Goal: Information Seeking & Learning: Compare options

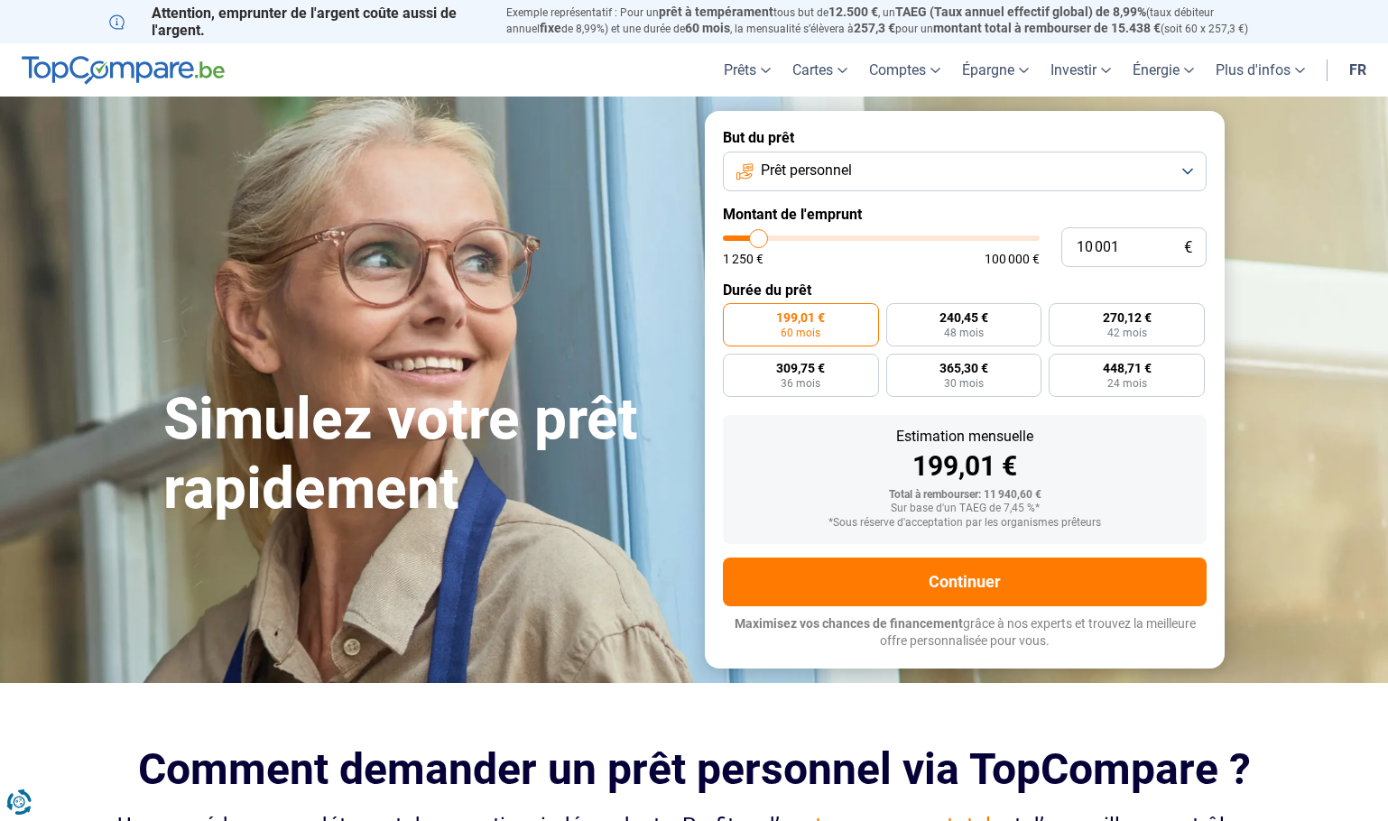
type input "9 250"
type input "9250"
type input "9 500"
type input "9500"
type input "9 750"
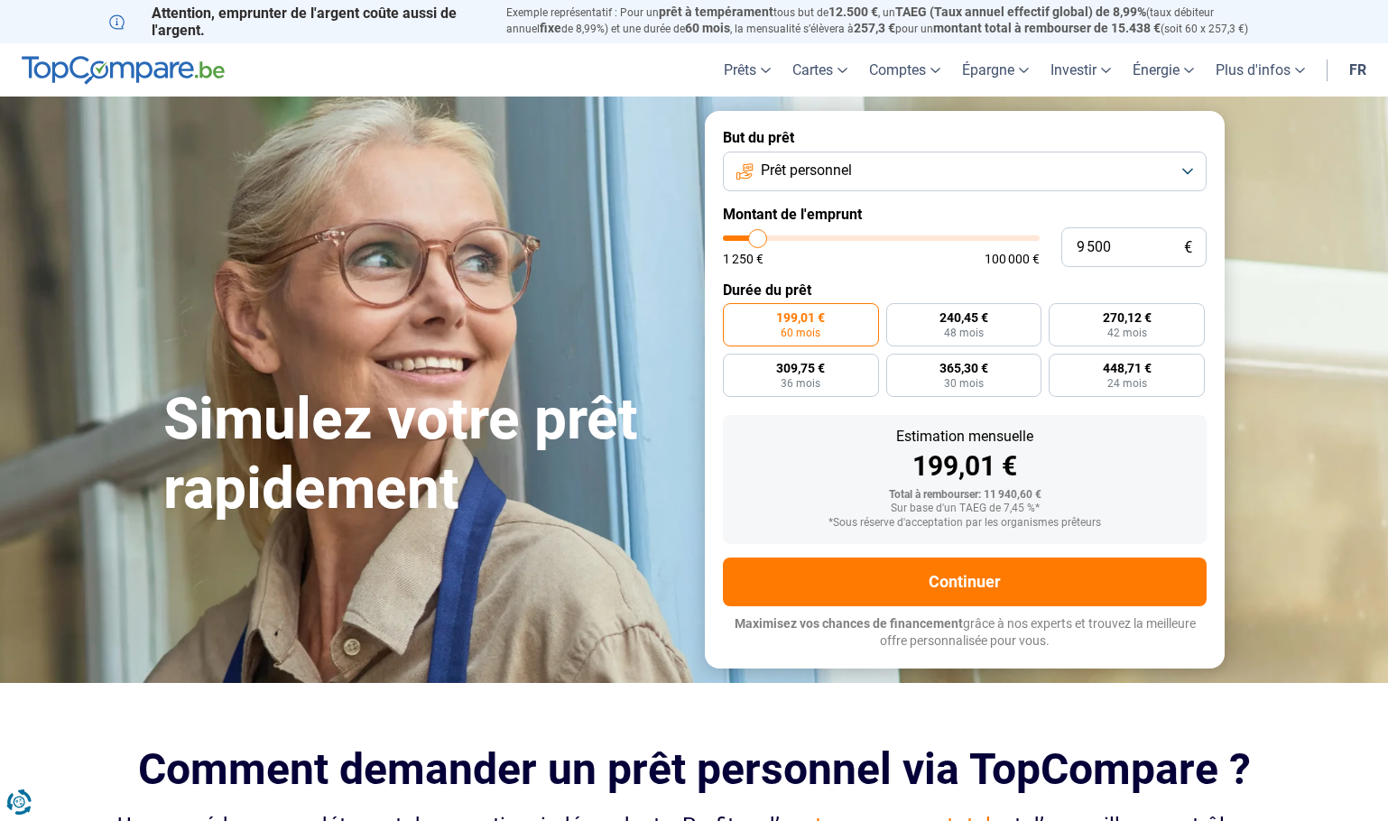
type input "9750"
type input "10 250"
type input "10250"
type input "10 500"
type input "10500"
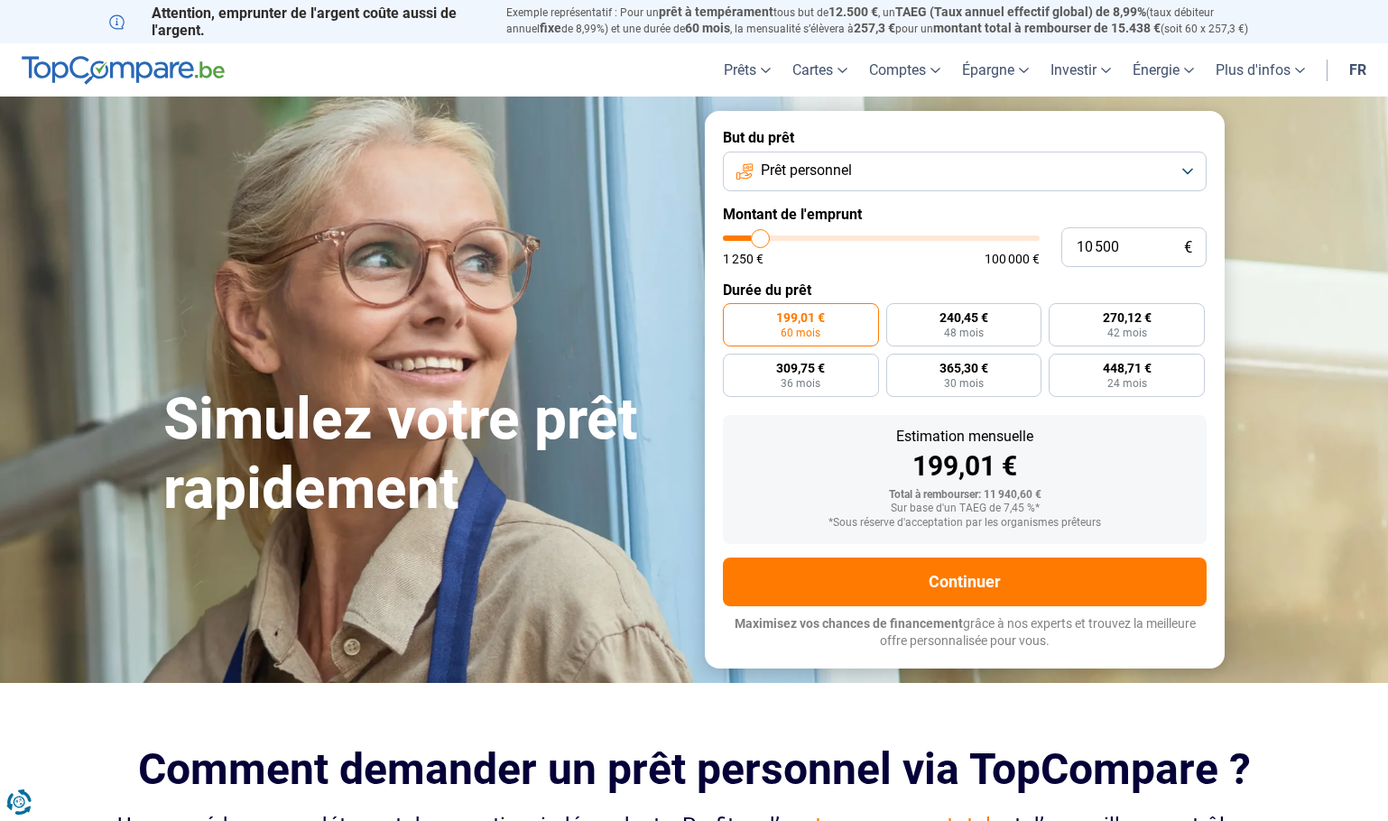
type input "10 750"
type input "10750"
type input "11 000"
type input "11000"
type input "11 750"
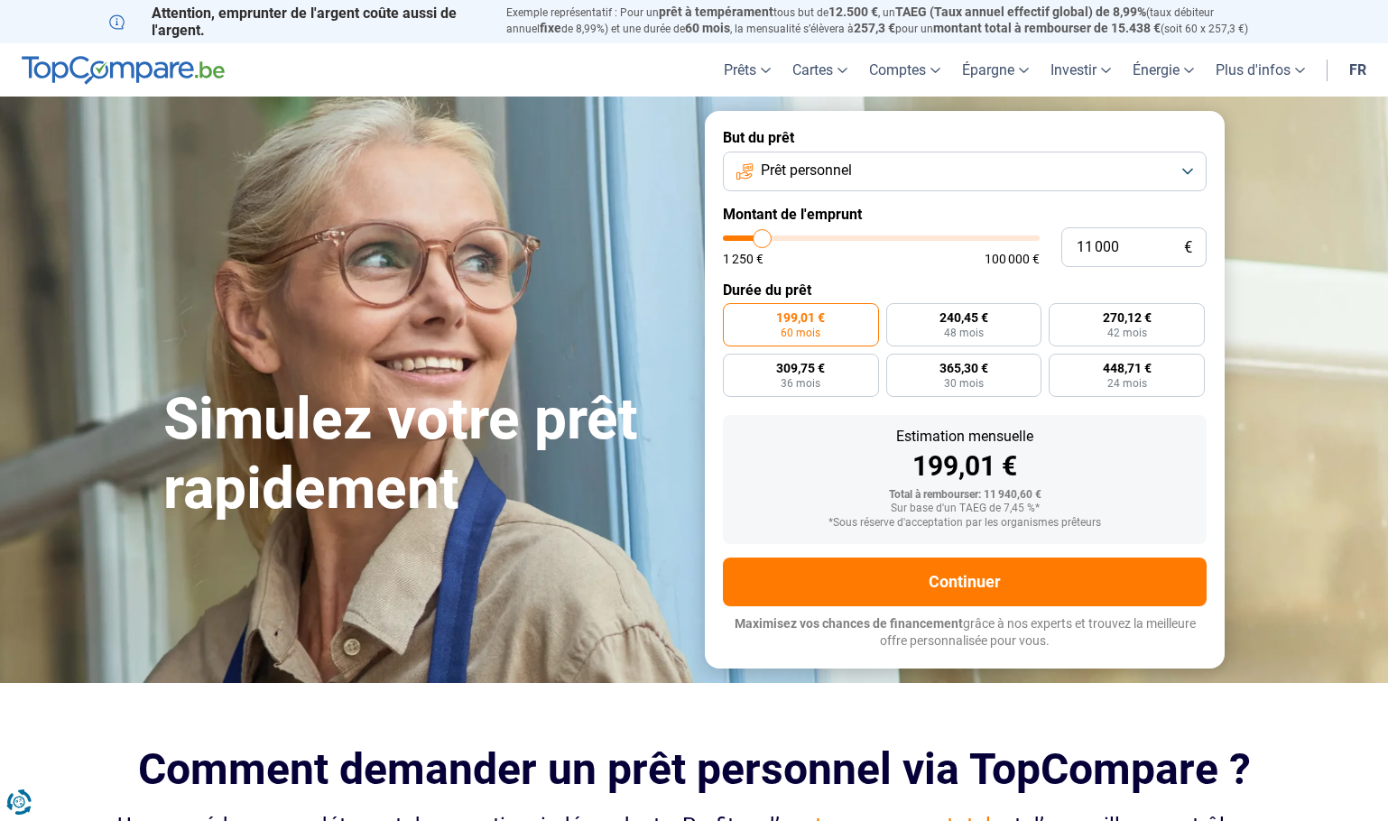
type input "11750"
type input "12 000"
type input "12000"
type input "12 250"
type input "12250"
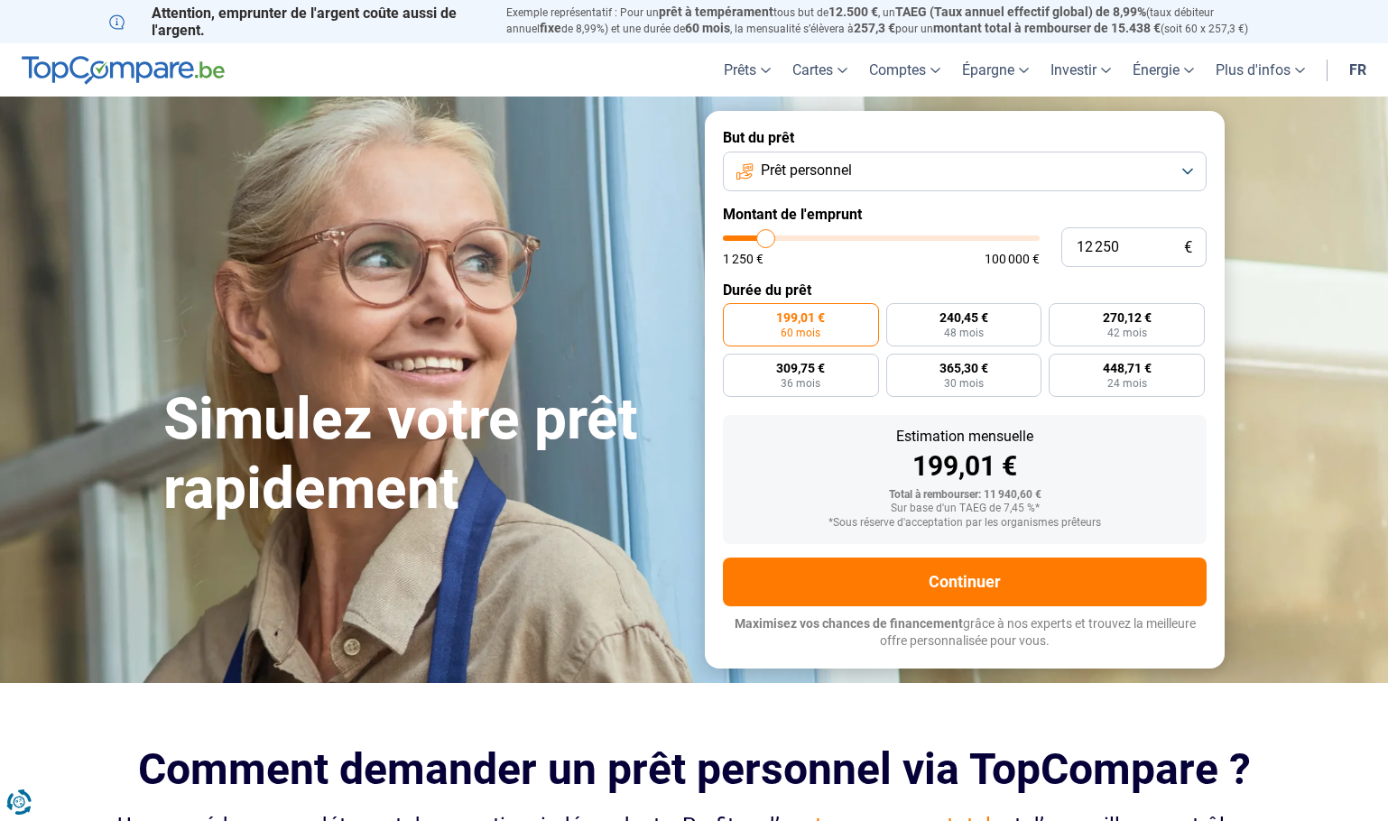
type input "12 000"
type input "12000"
type input "11 250"
type input "11250"
type input "11 000"
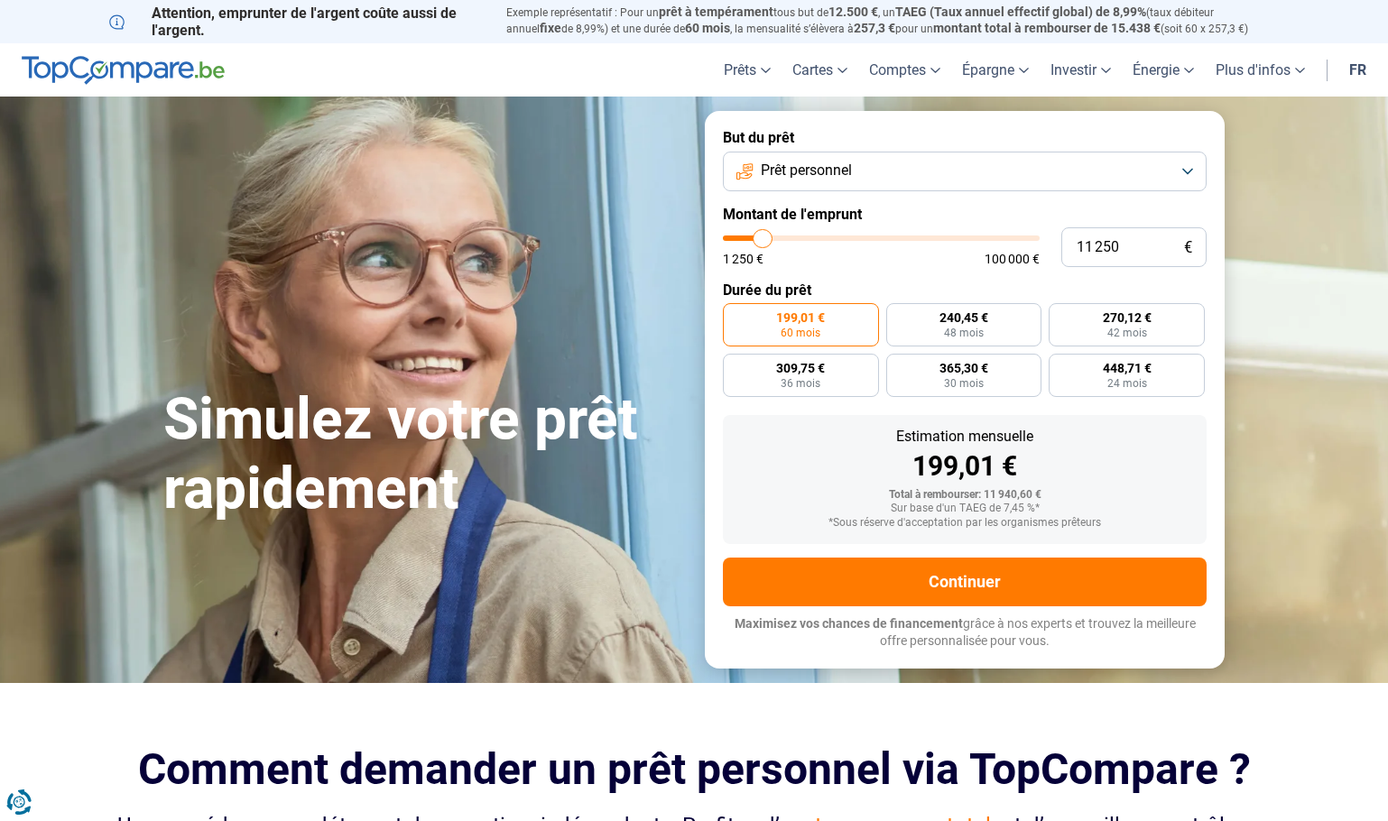
type input "11000"
type input "10 250"
type input "10250"
type input "9 500"
type input "9500"
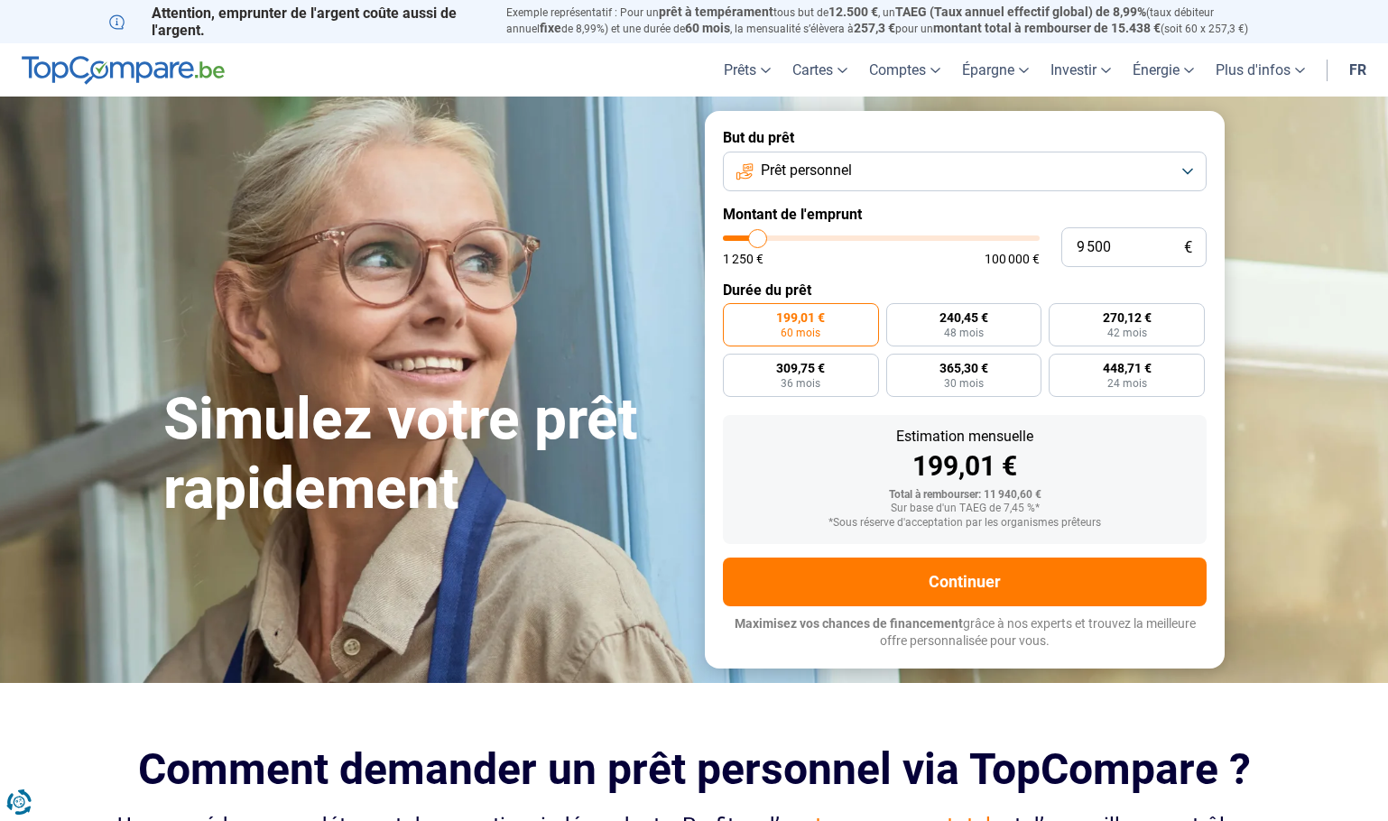
type input "9 250"
type input "9250"
type input "9 000"
type input "9000"
type input "8 750"
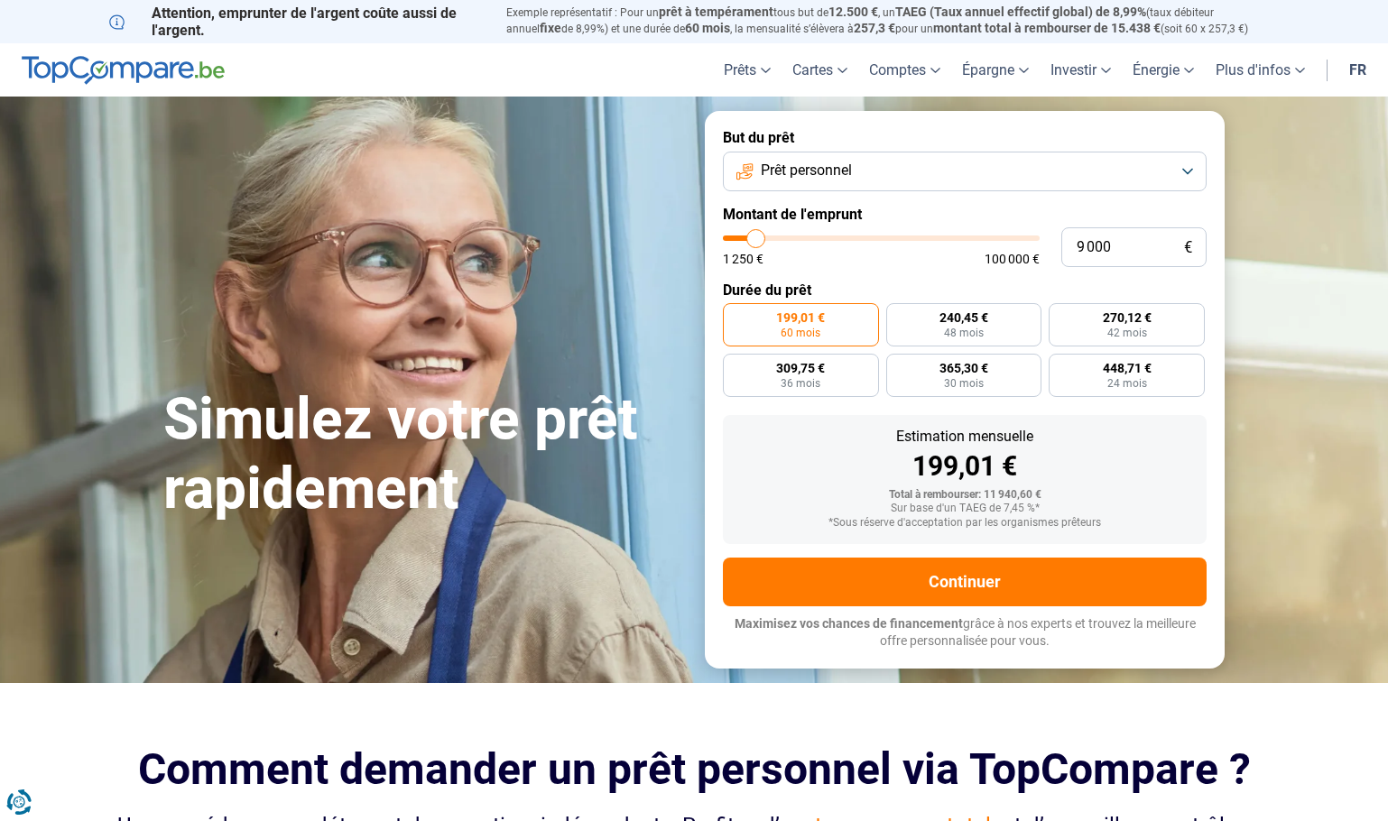
type input "8750"
type input "7 750"
type input "7750"
type input "6 750"
type input "6750"
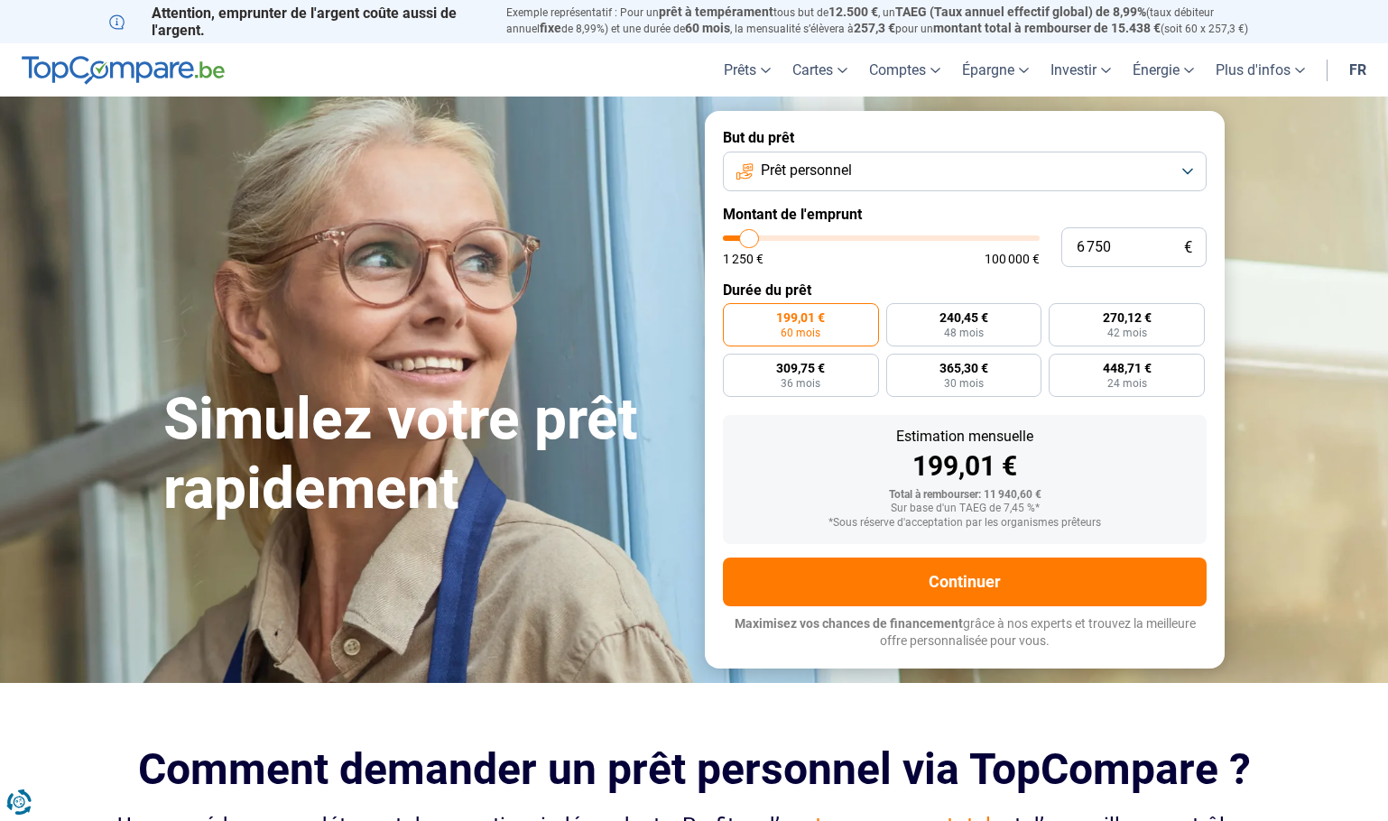
type input "6 500"
type input "6500"
type input "6 250"
type input "6250"
type input "6 000"
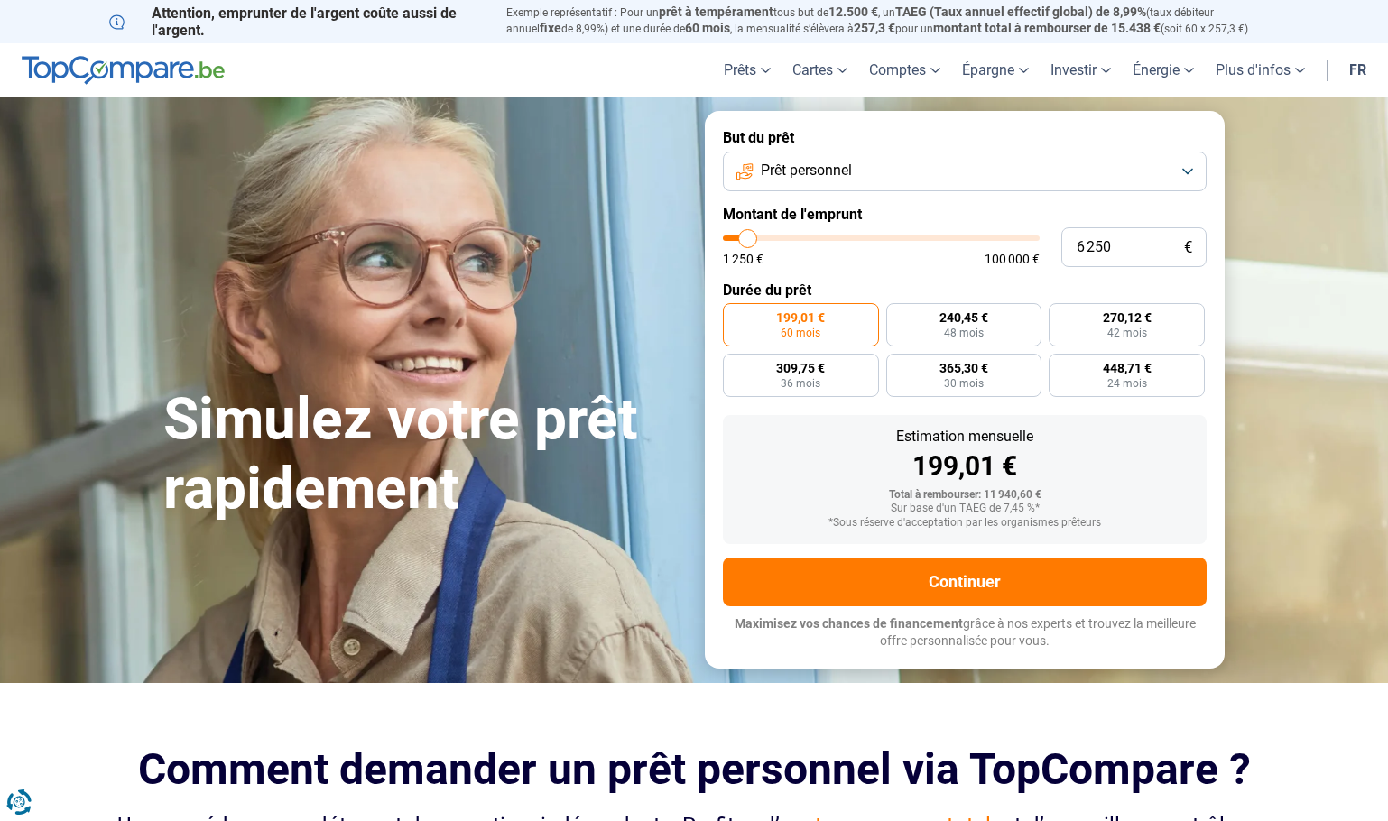
type input "6000"
type input "5 750"
type input "5750"
type input "5 250"
type input "5250"
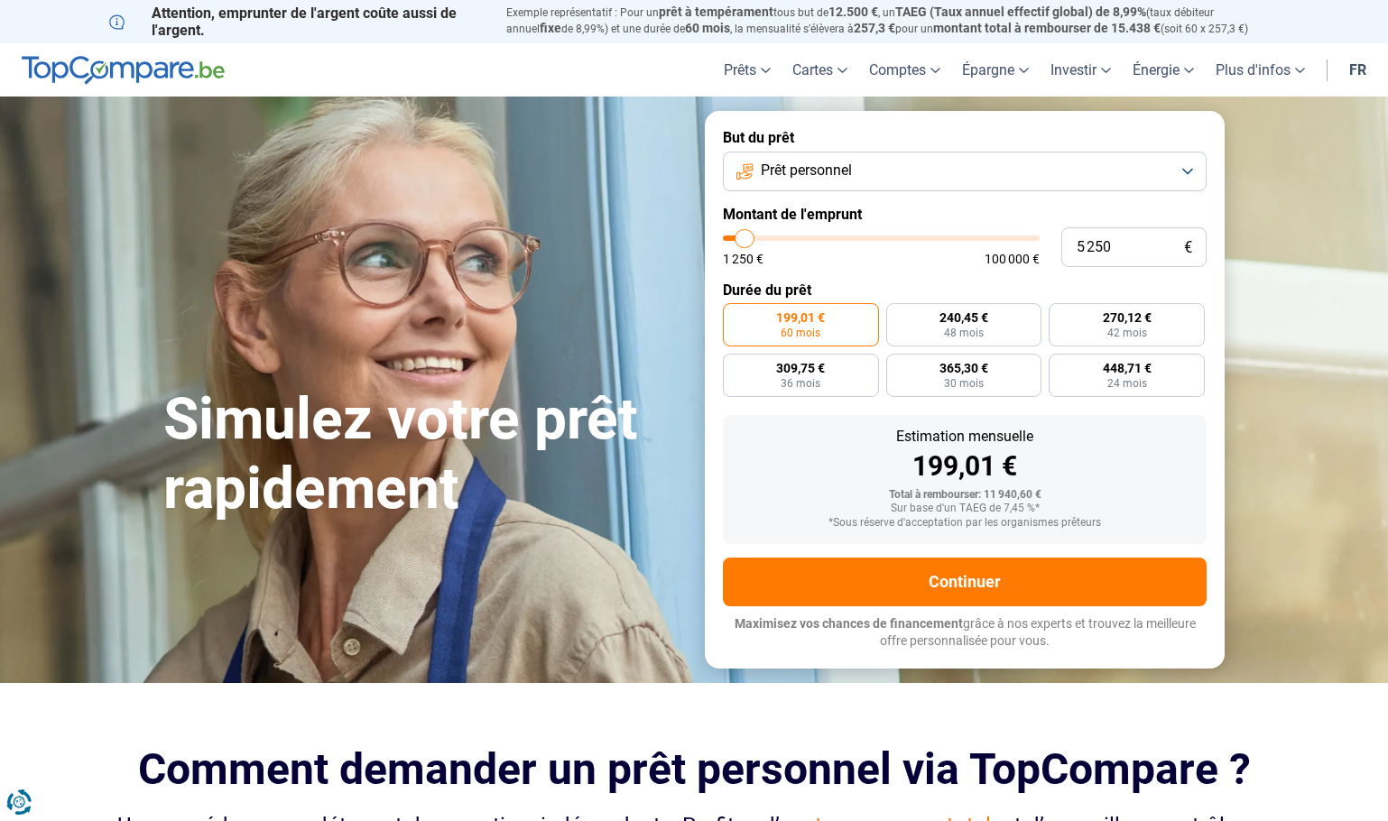
type input "5 000"
type input "5000"
type input "4 500"
type input "4500"
type input "4 250"
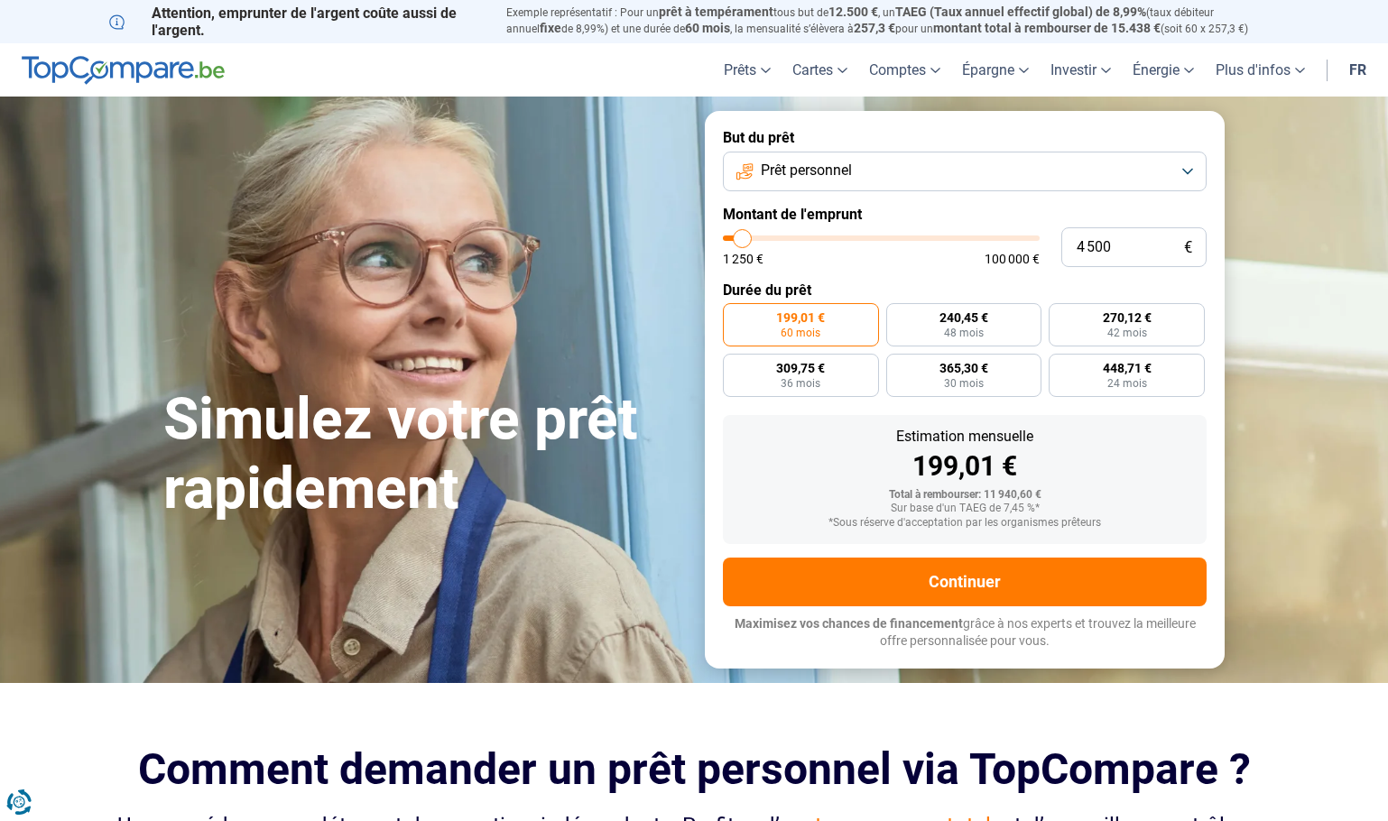
type input "4250"
type input "3 750"
type input "3750"
type input "3 500"
type input "3500"
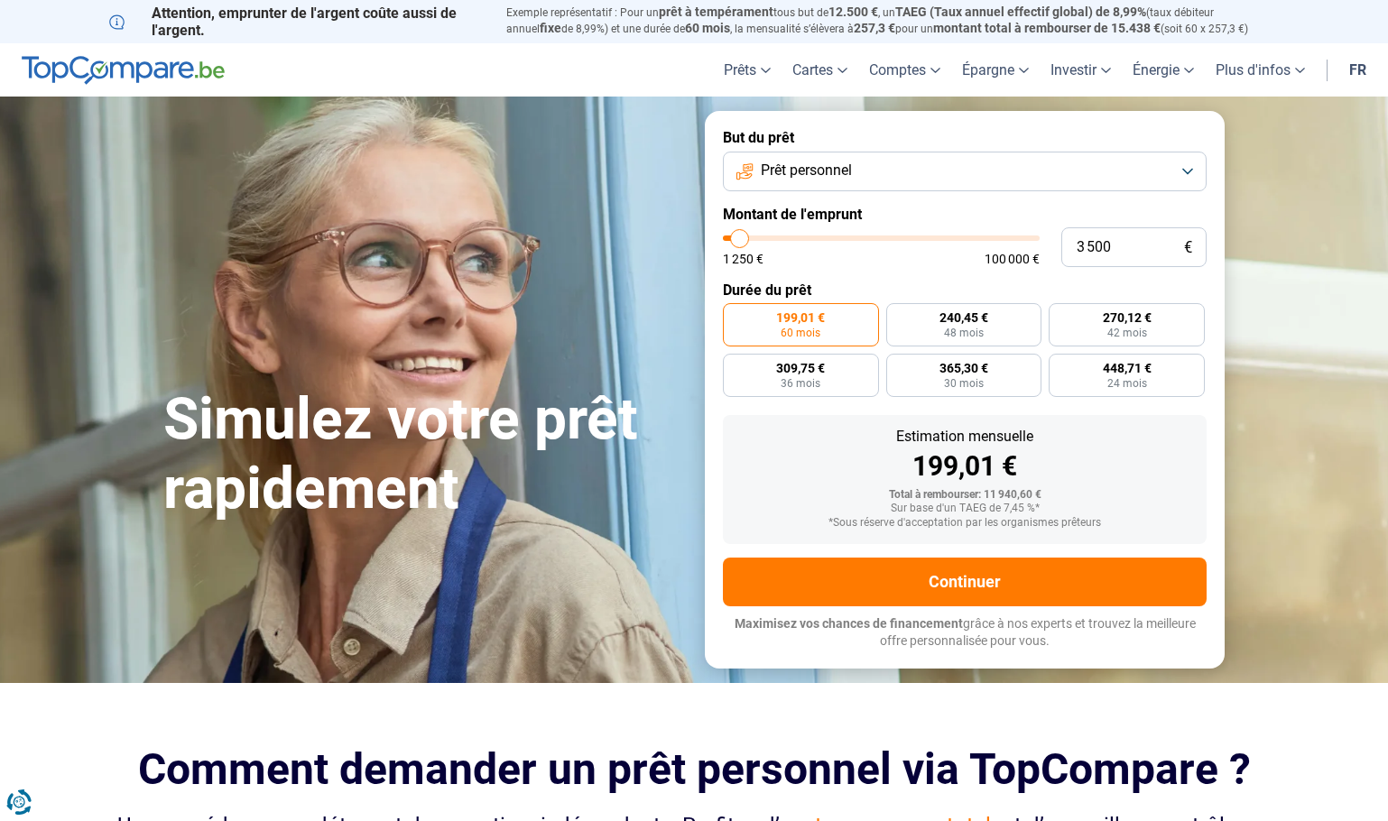
type input "3 000"
type input "3000"
type input "2 250"
type input "2250"
type input "2 000"
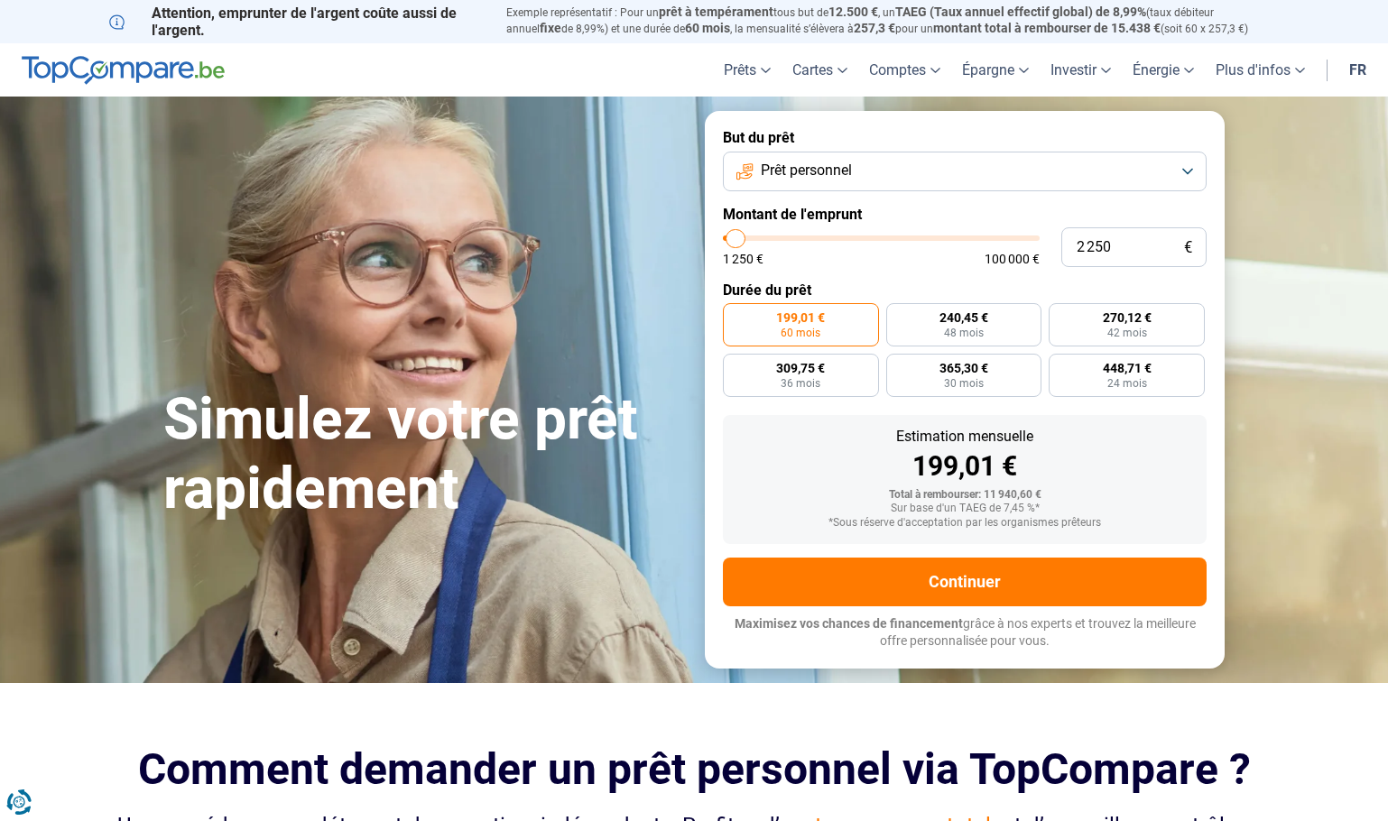
type input "2000"
type input "1 750"
type input "1750"
type input "1 500"
type input "1500"
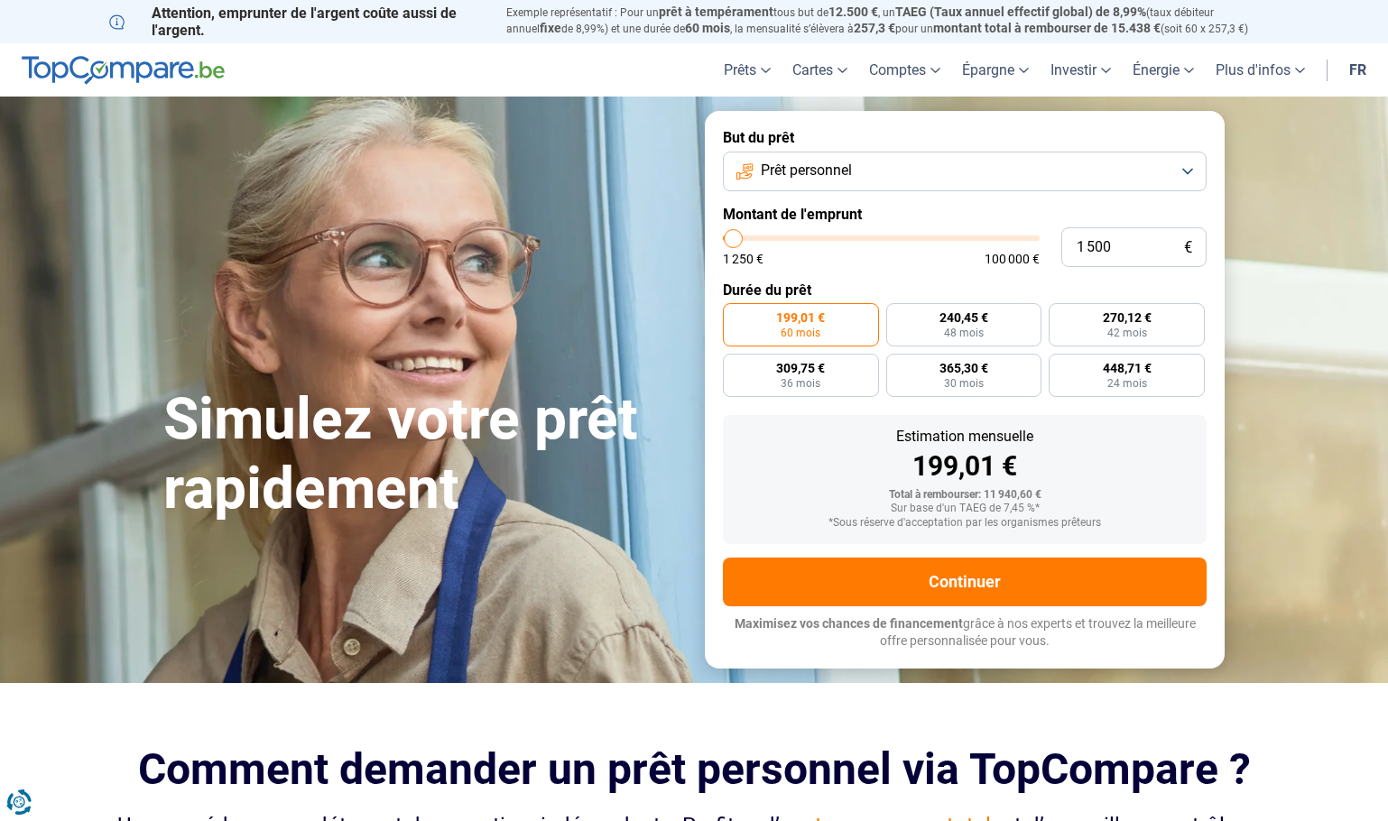
type input "1 250"
drag, startPoint x: 755, startPoint y: 238, endPoint x: 725, endPoint y: 238, distance: 29.8
type input "1250"
click at [725, 238] on input "range" at bounding box center [881, 237] width 317 height 5
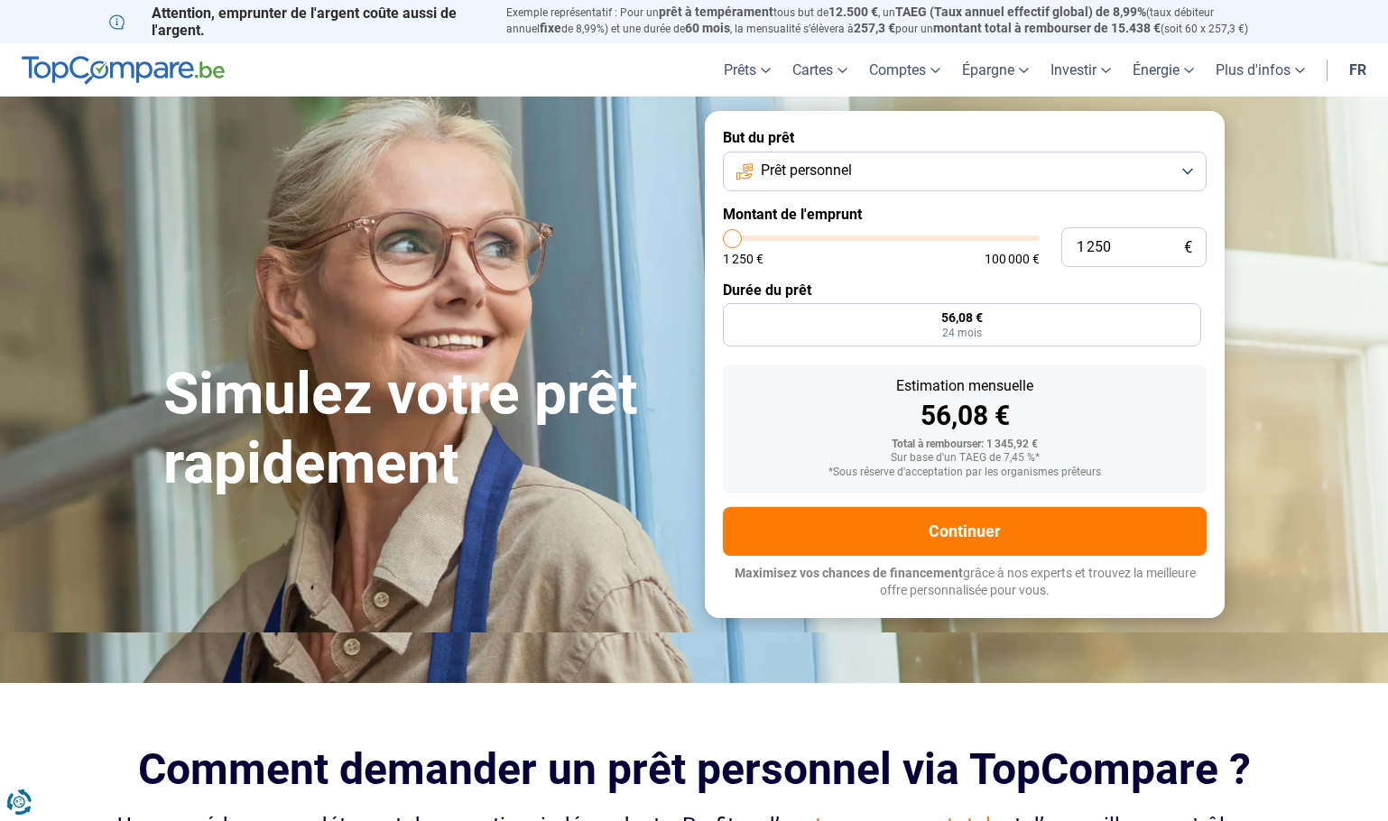
radio input "true"
type input "1 750"
type input "1750"
type input "2 000"
type input "2000"
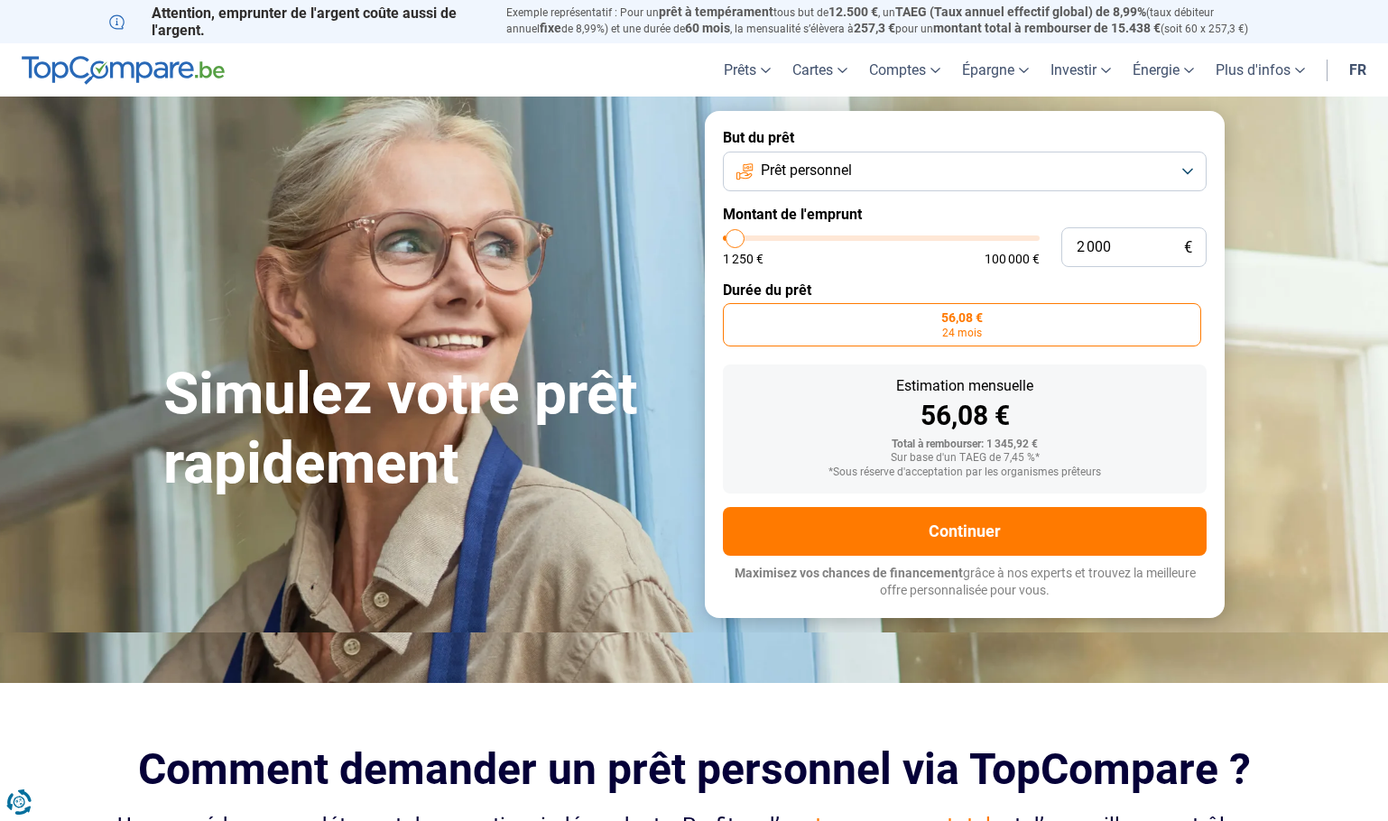
type input "1 750"
type input "1750"
type input "1 500"
type input "1500"
click at [734, 235] on input "range" at bounding box center [881, 237] width 317 height 5
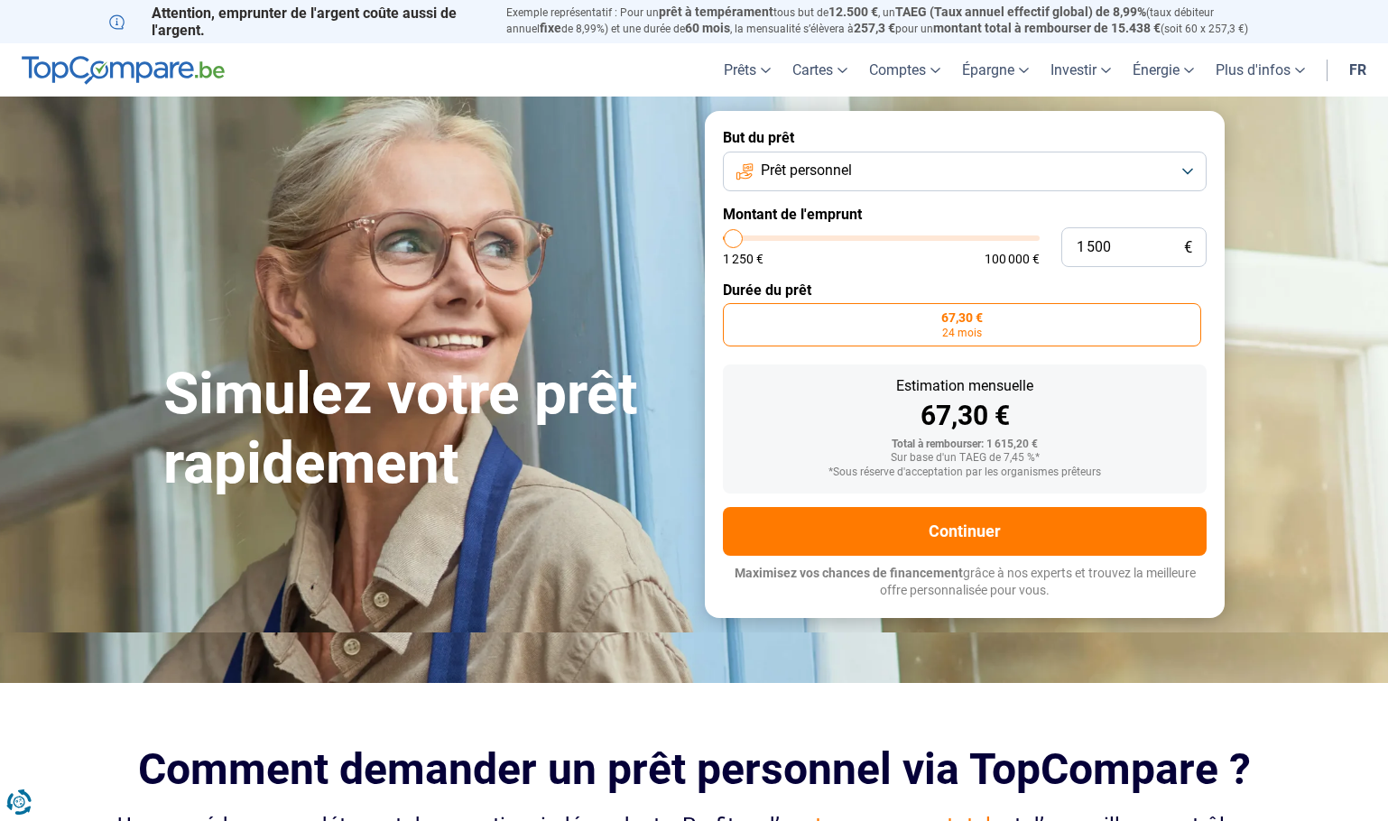
type input "2 750"
type input "2750"
type input "2 250"
type input "2250"
type input "2 000"
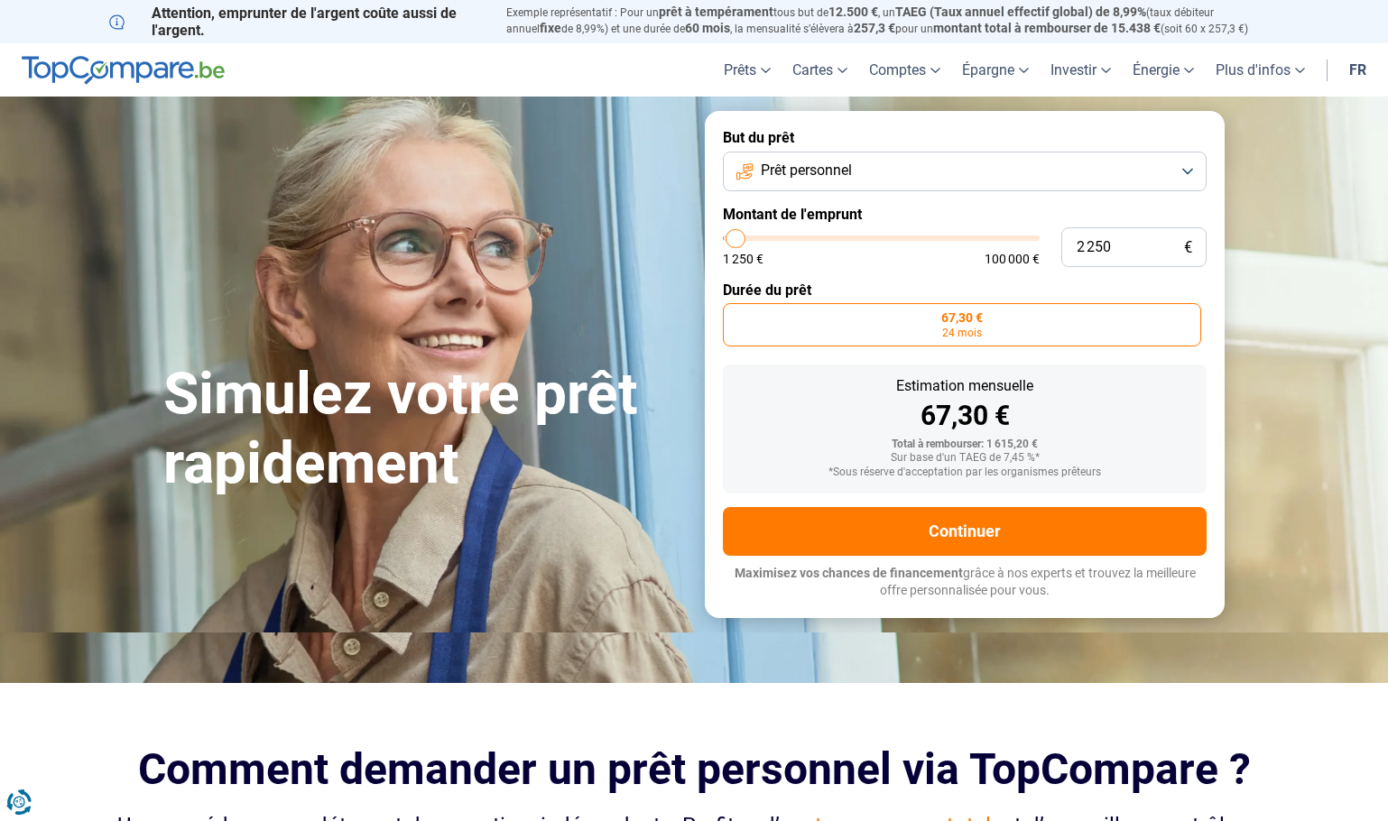
type input "2000"
type input "1 750"
type input "1750"
type input "1 500"
type input "1500"
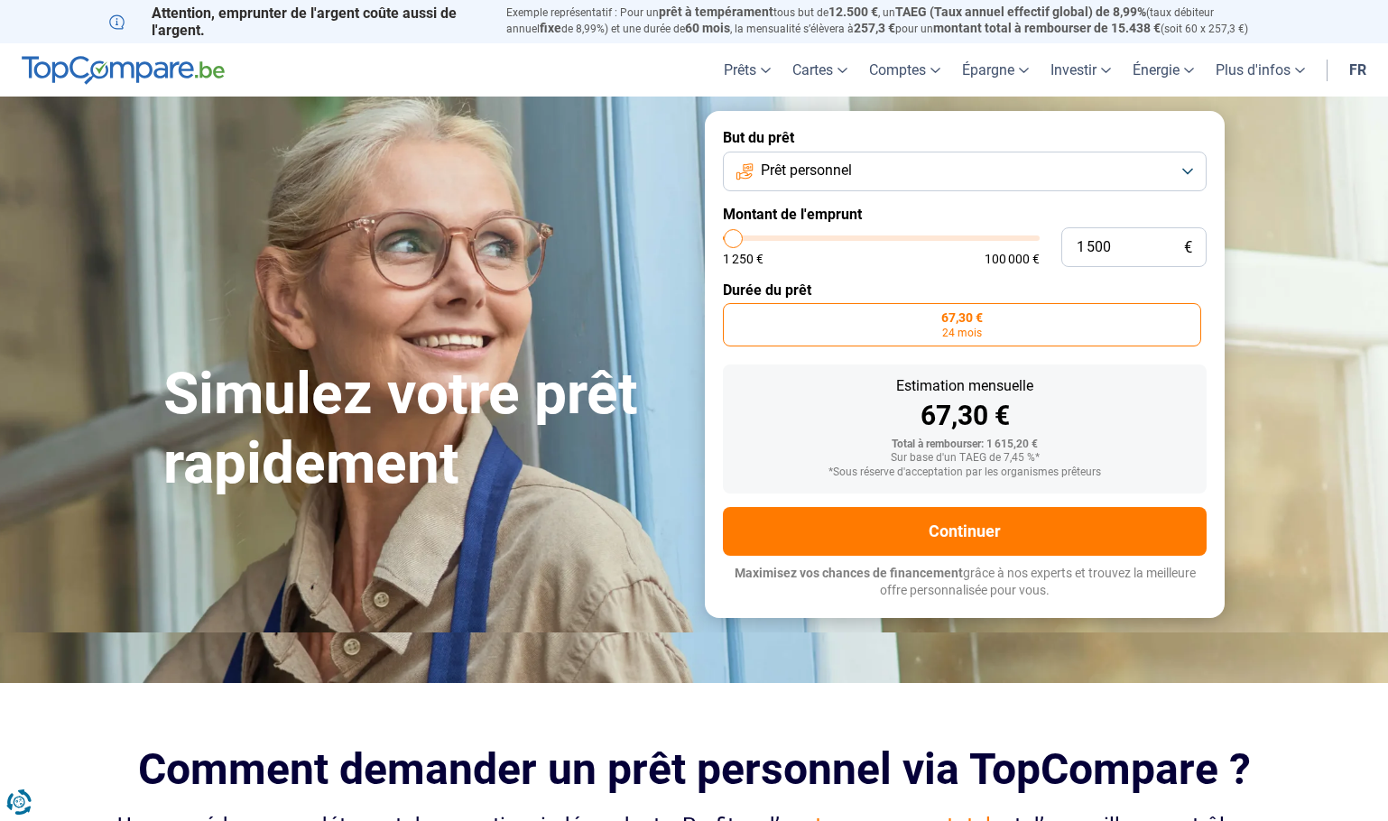
type input "1 250"
type input "1250"
click at [731, 235] on input "range" at bounding box center [881, 237] width 317 height 5
click at [953, 319] on span "56,08 €" at bounding box center [962, 317] width 42 height 13
click at [734, 315] on input "56,08 € 24 mois" at bounding box center [729, 309] width 12 height 12
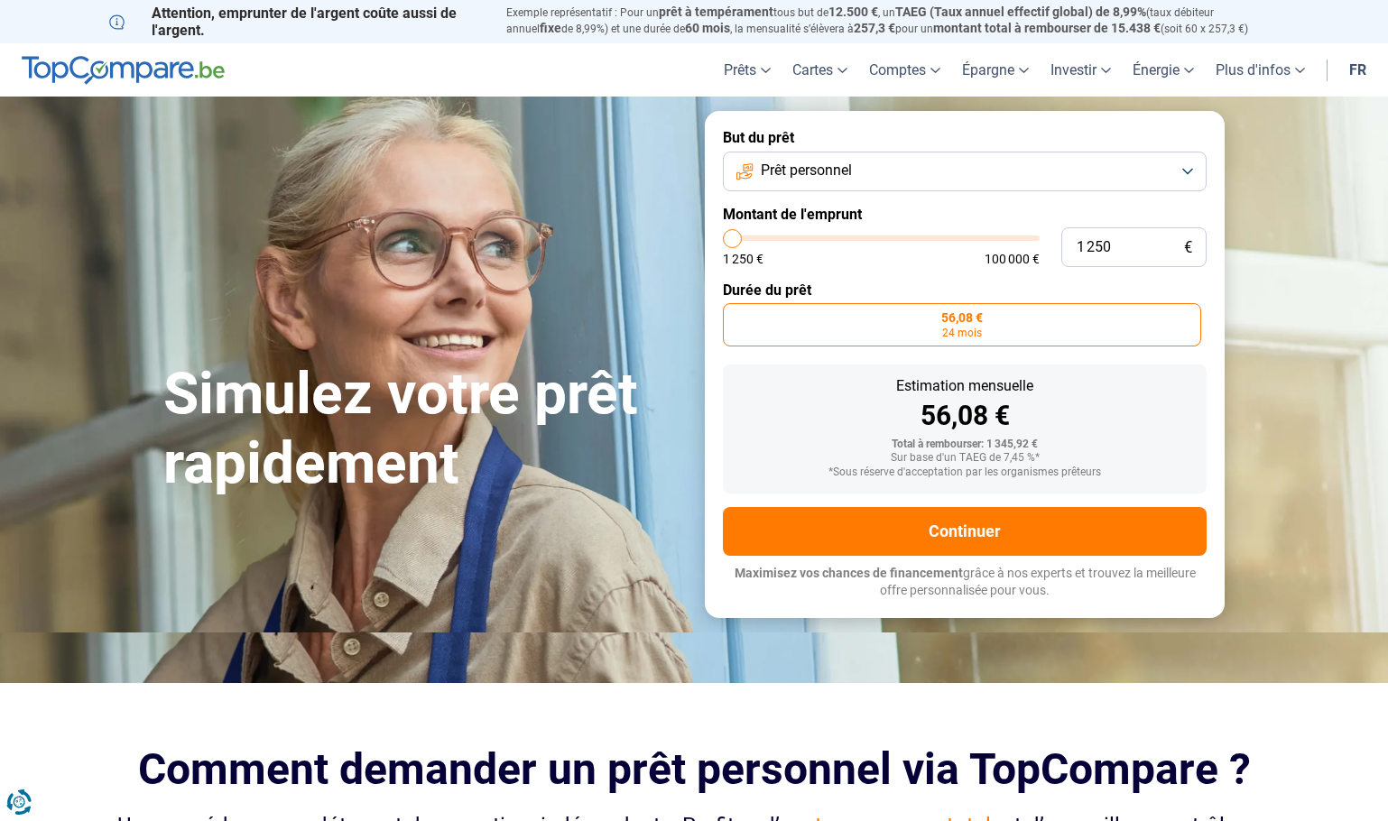
click at [976, 322] on span "56,08 €" at bounding box center [962, 317] width 42 height 13
click at [734, 315] on input "56,08 € 24 mois" at bounding box center [729, 309] width 12 height 12
type input "1 500"
type input "1500"
click at [734, 239] on input "range" at bounding box center [881, 237] width 317 height 5
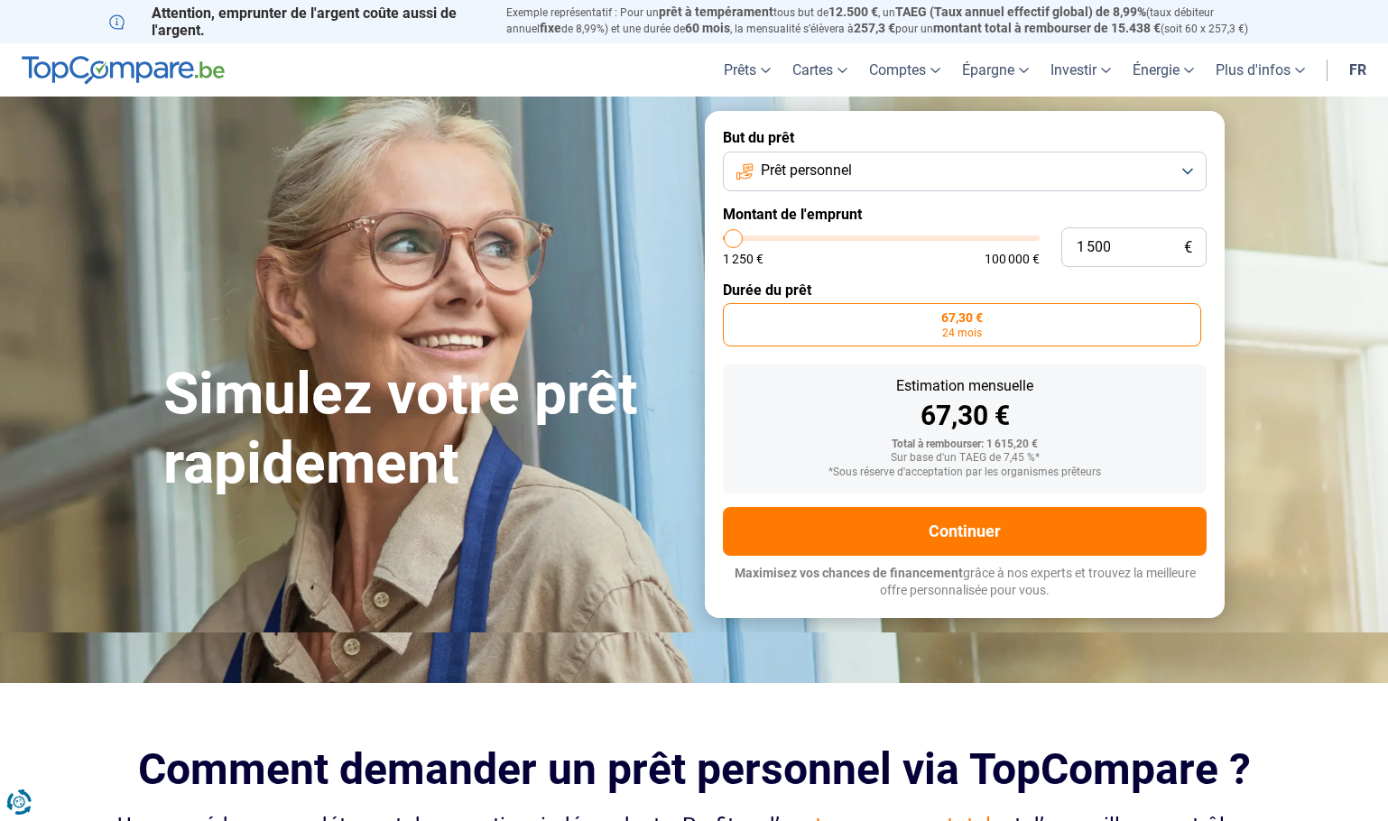
type input "1 250"
drag, startPoint x: 734, startPoint y: 241, endPoint x: 720, endPoint y: 241, distance: 13.5
type input "1250"
click at [723, 241] on input "range" at bounding box center [881, 237] width 317 height 5
type input "1 500"
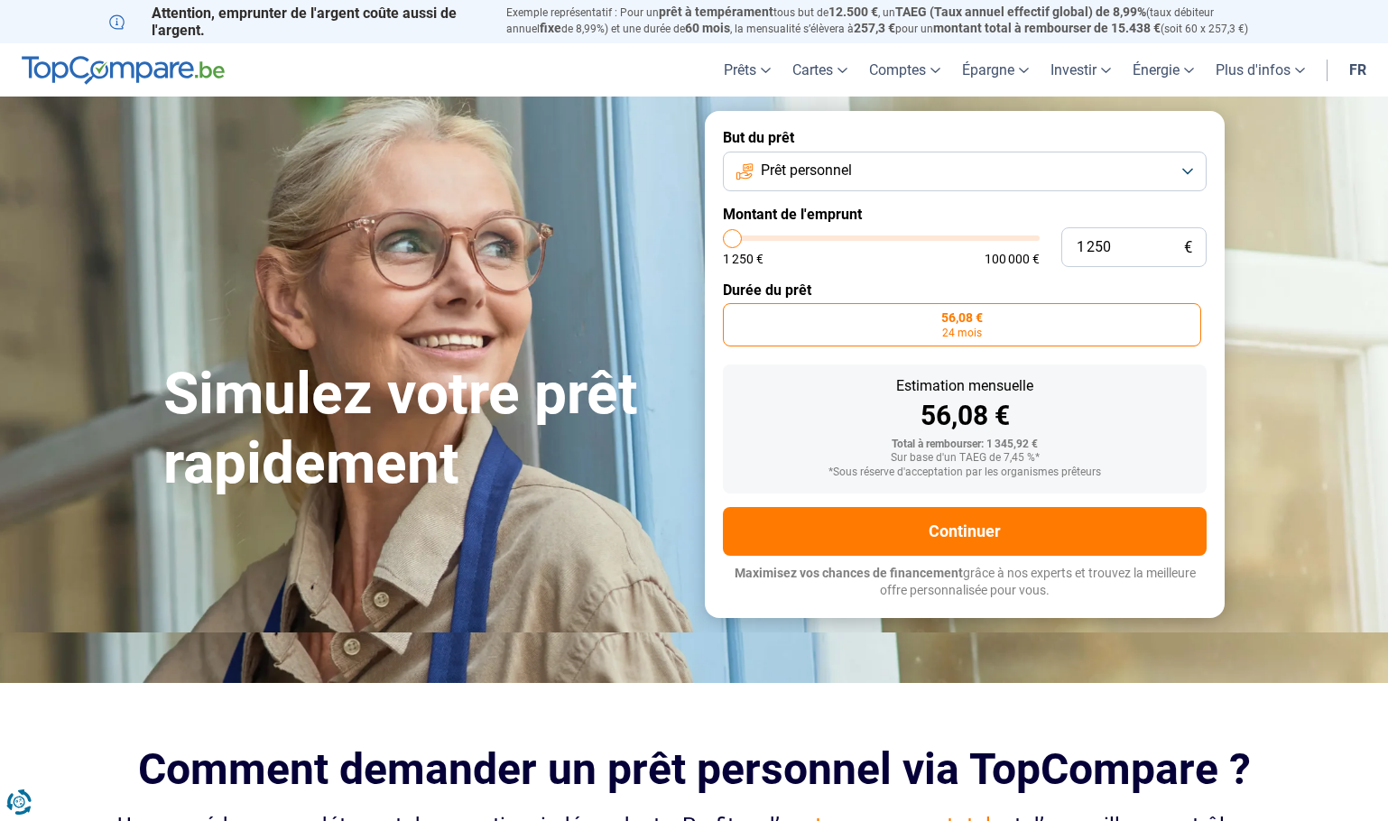
type input "1500"
type input "1 750"
type input "1750"
type input "1 500"
type input "1500"
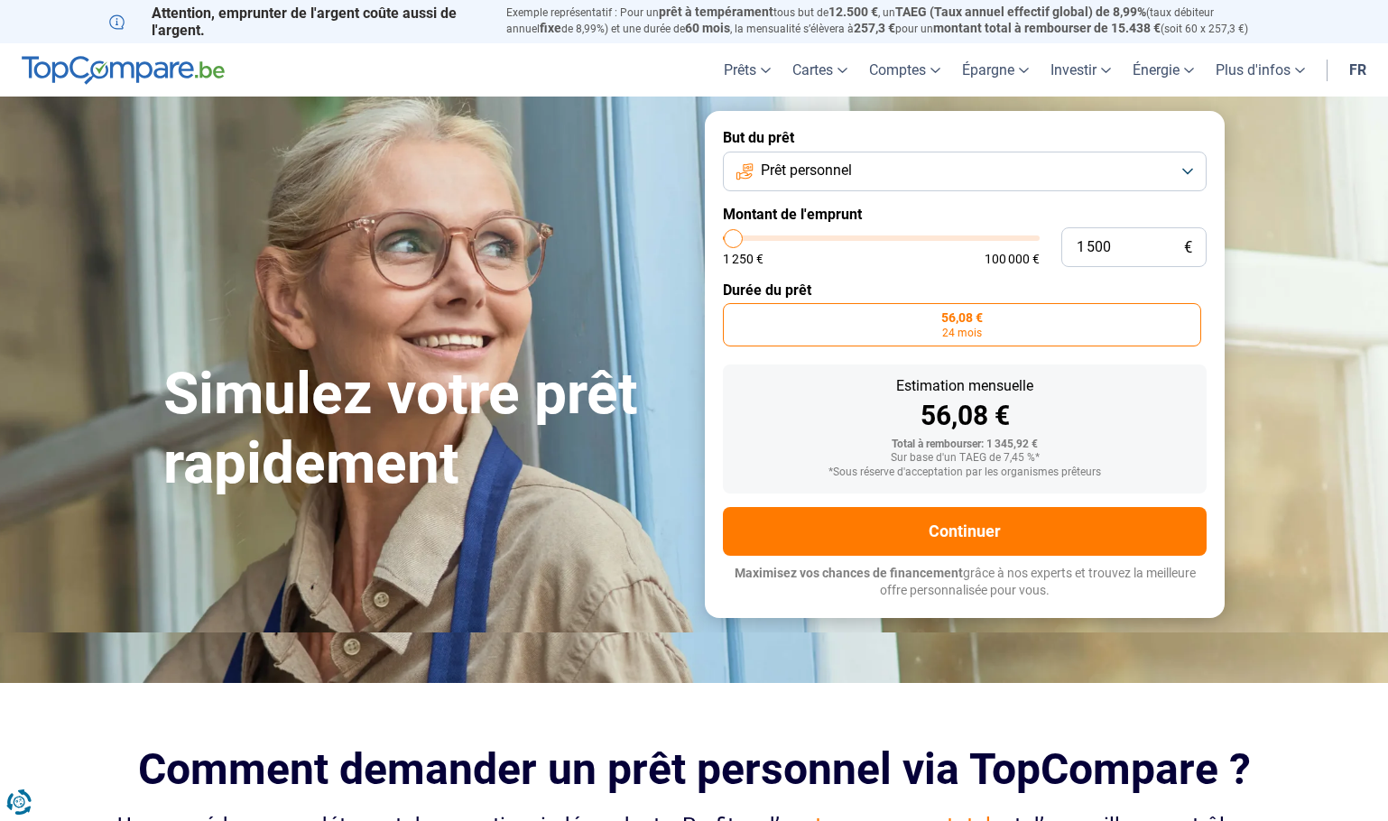
click at [734, 241] on input "range" at bounding box center [881, 237] width 317 height 5
type input "1 250"
drag, startPoint x: 734, startPoint y: 241, endPoint x: 719, endPoint y: 243, distance: 15.4
type input "1250"
click at [723, 241] on input "range" at bounding box center [881, 237] width 317 height 5
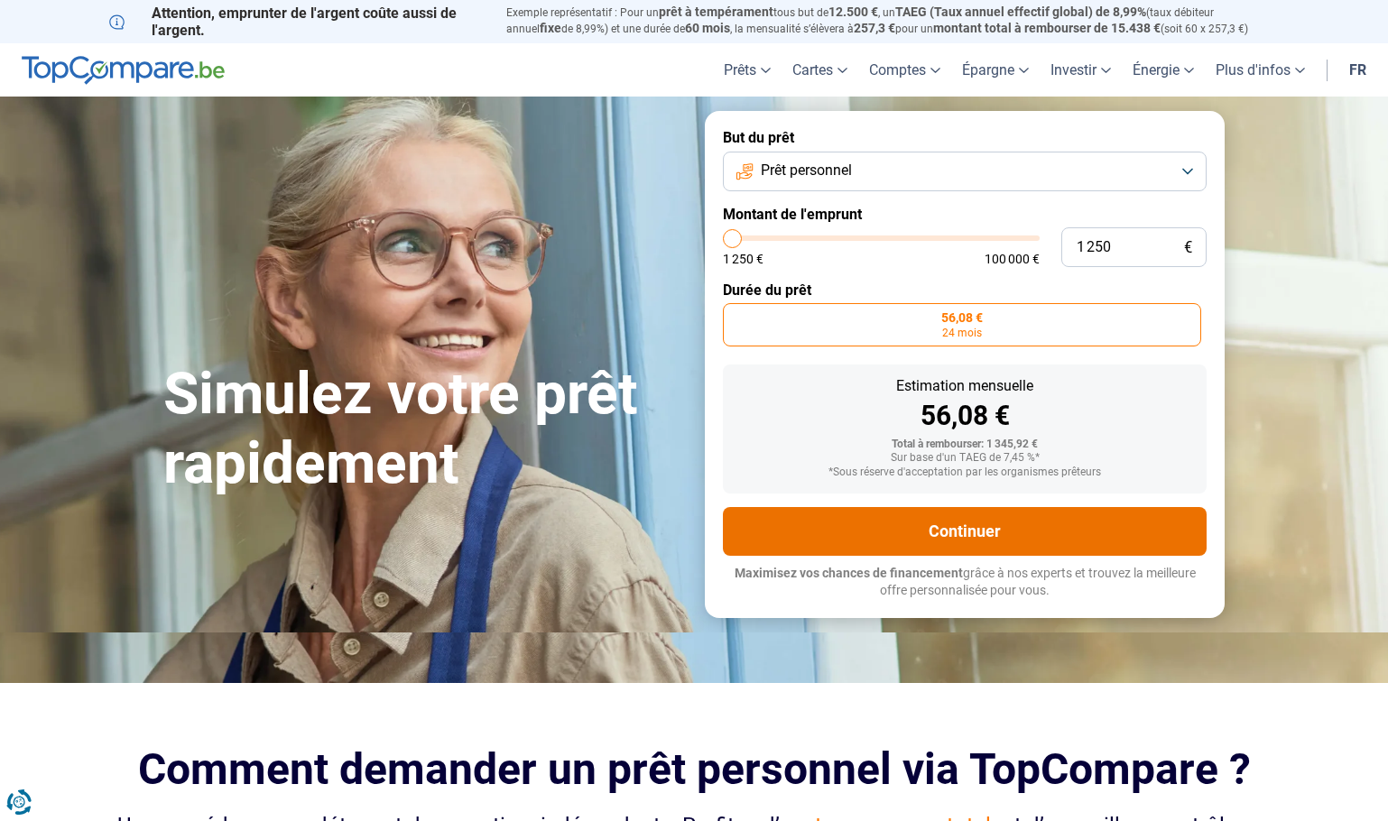
click at [953, 522] on button "Continuer" at bounding box center [965, 531] width 484 height 49
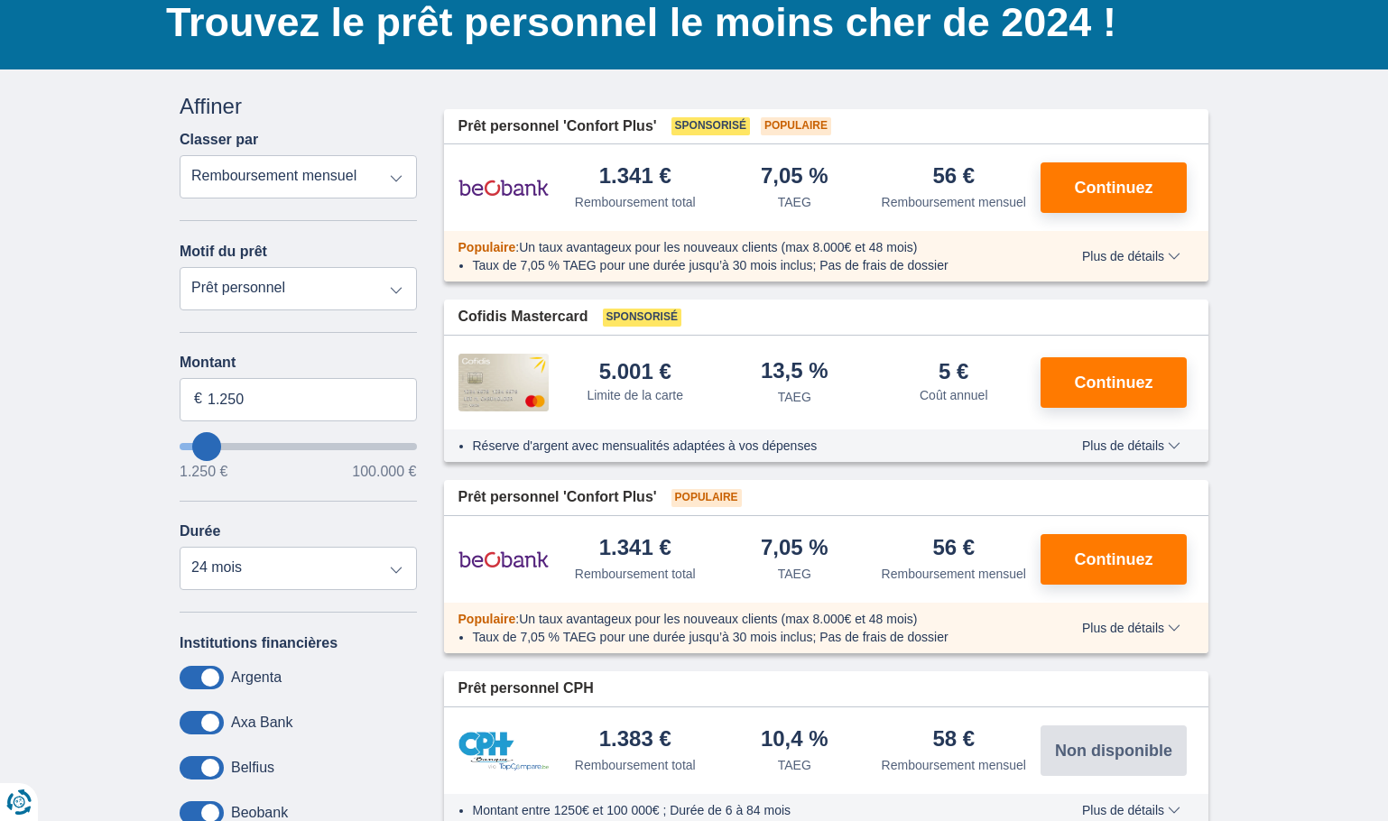
scroll to position [180, 0]
